Goal: Task Accomplishment & Management: Manage account settings

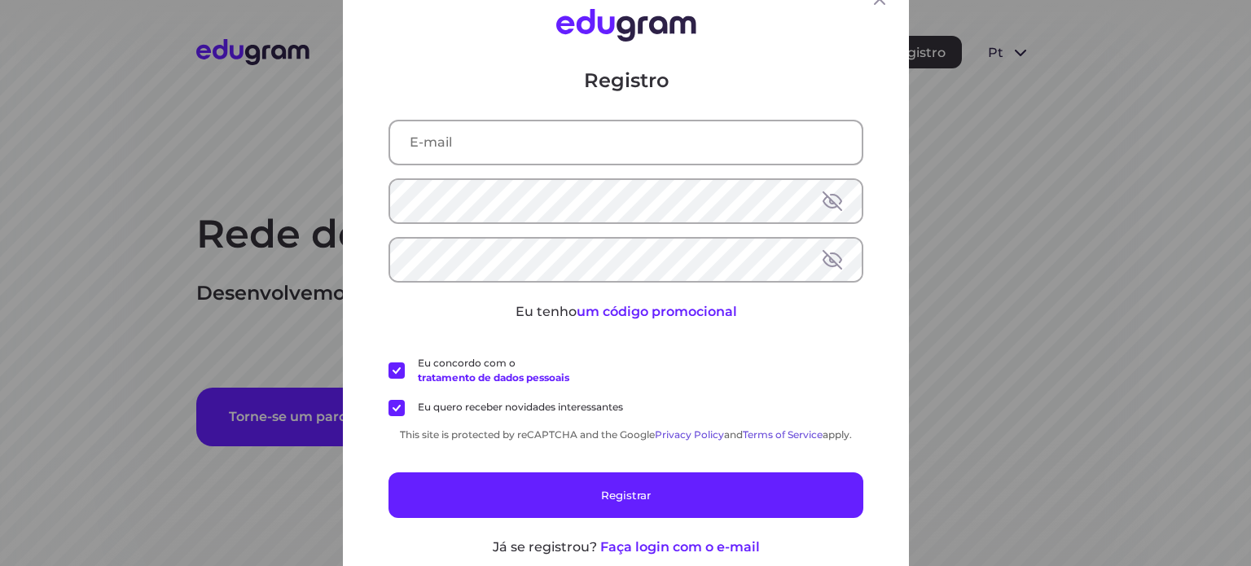
type input "[EMAIL_ADDRESS][DOMAIN_NAME]"
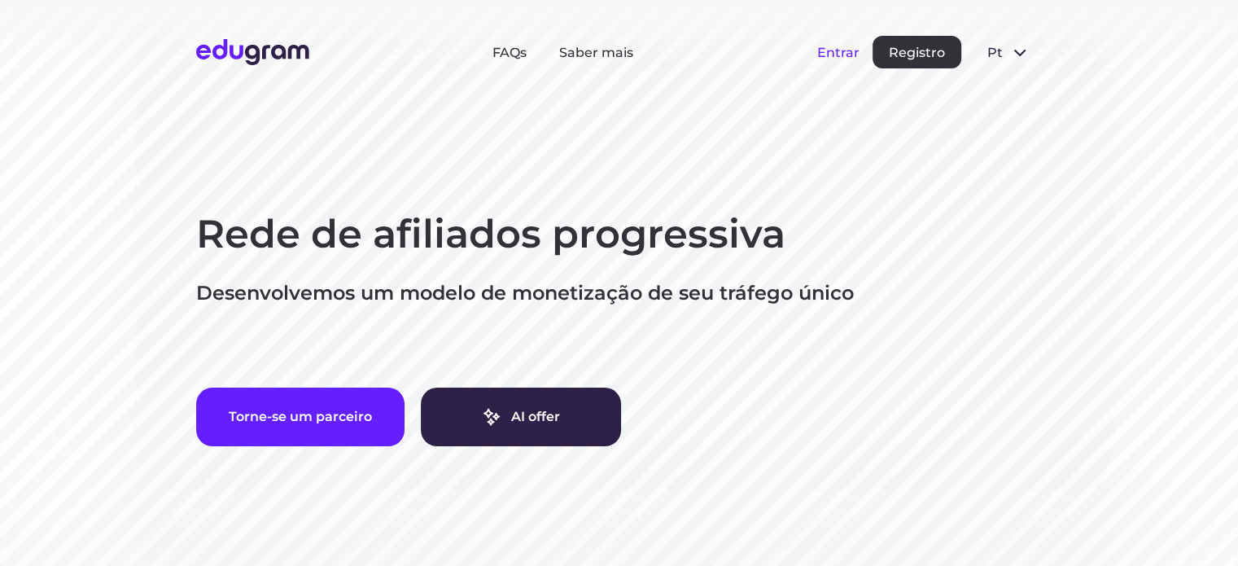
click at [845, 45] on button "Entrar" at bounding box center [838, 52] width 42 height 15
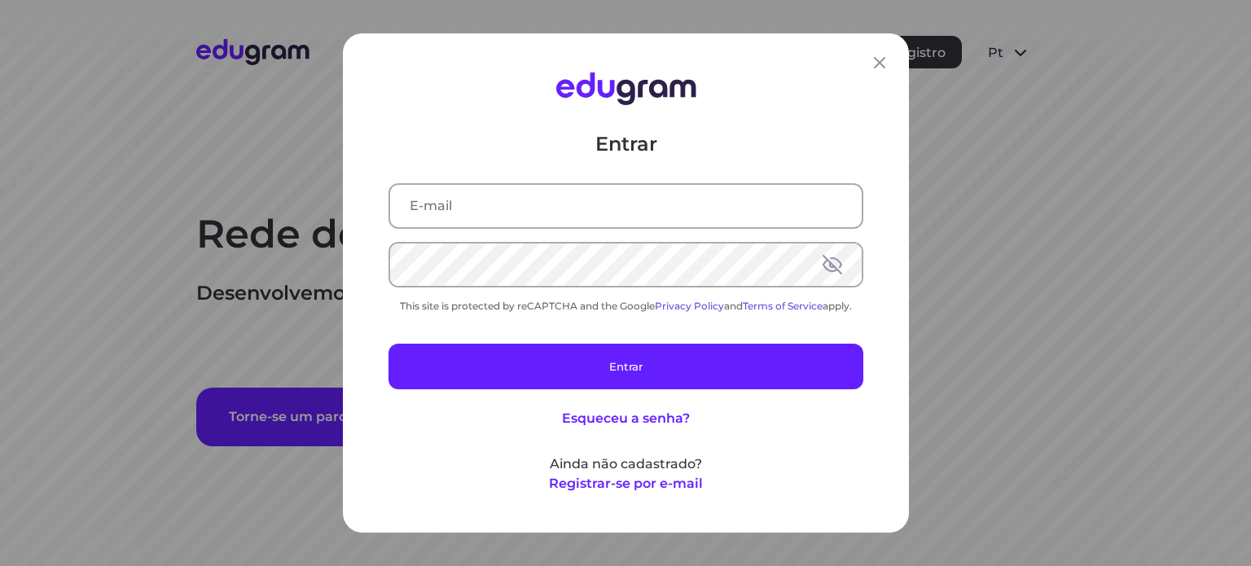
type input "[EMAIL_ADDRESS][DOMAIN_NAME]"
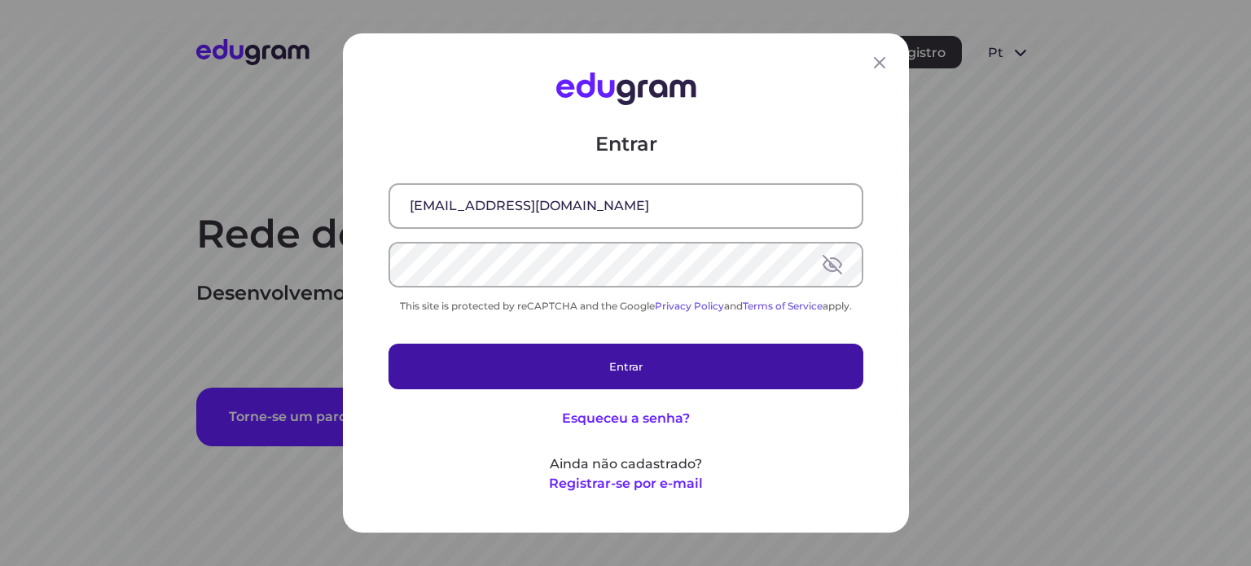
click at [504, 364] on button "Entrar" at bounding box center [625, 367] width 475 height 46
